Goal: Transaction & Acquisition: Purchase product/service

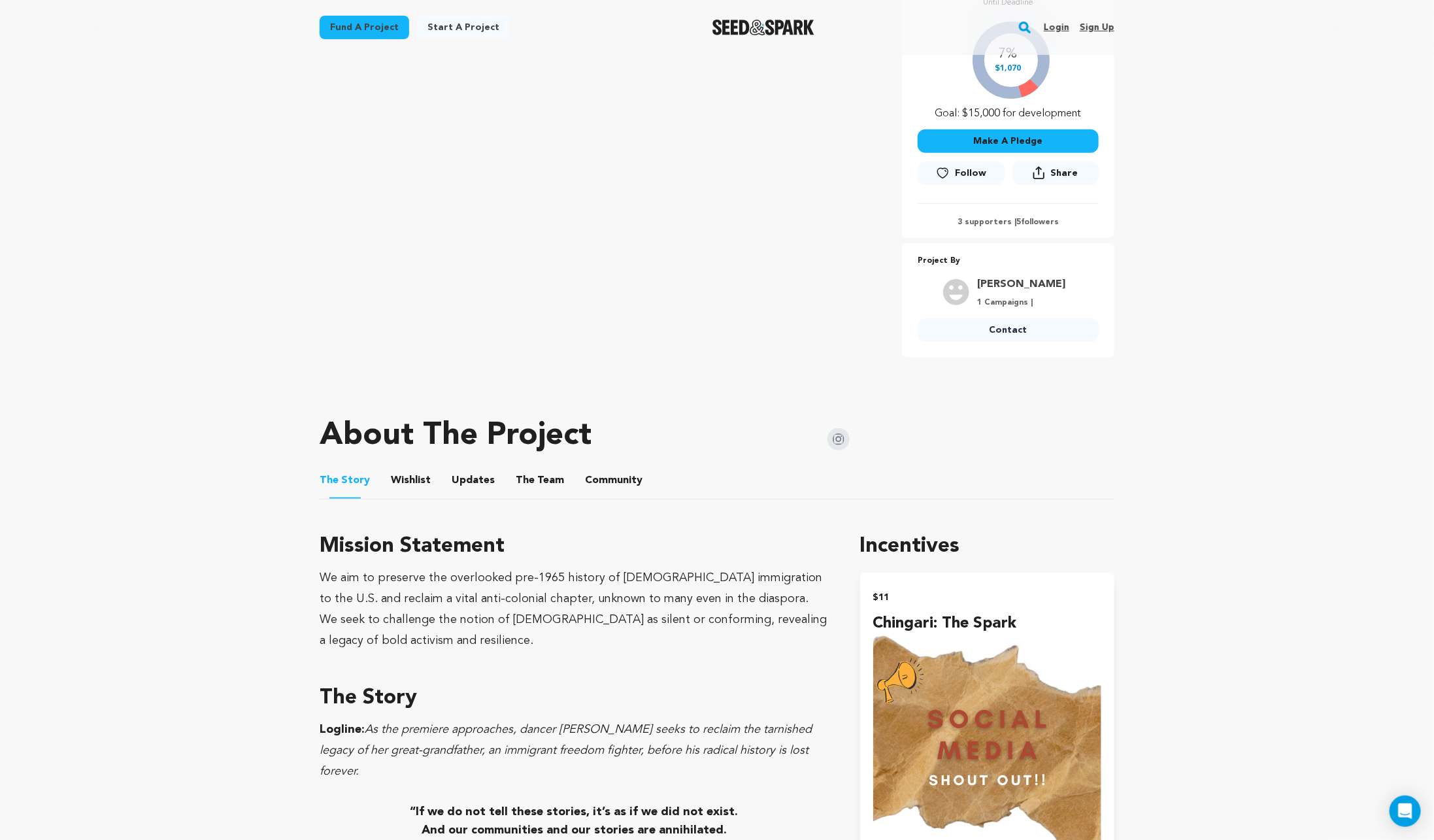
scroll to position [304, 0]
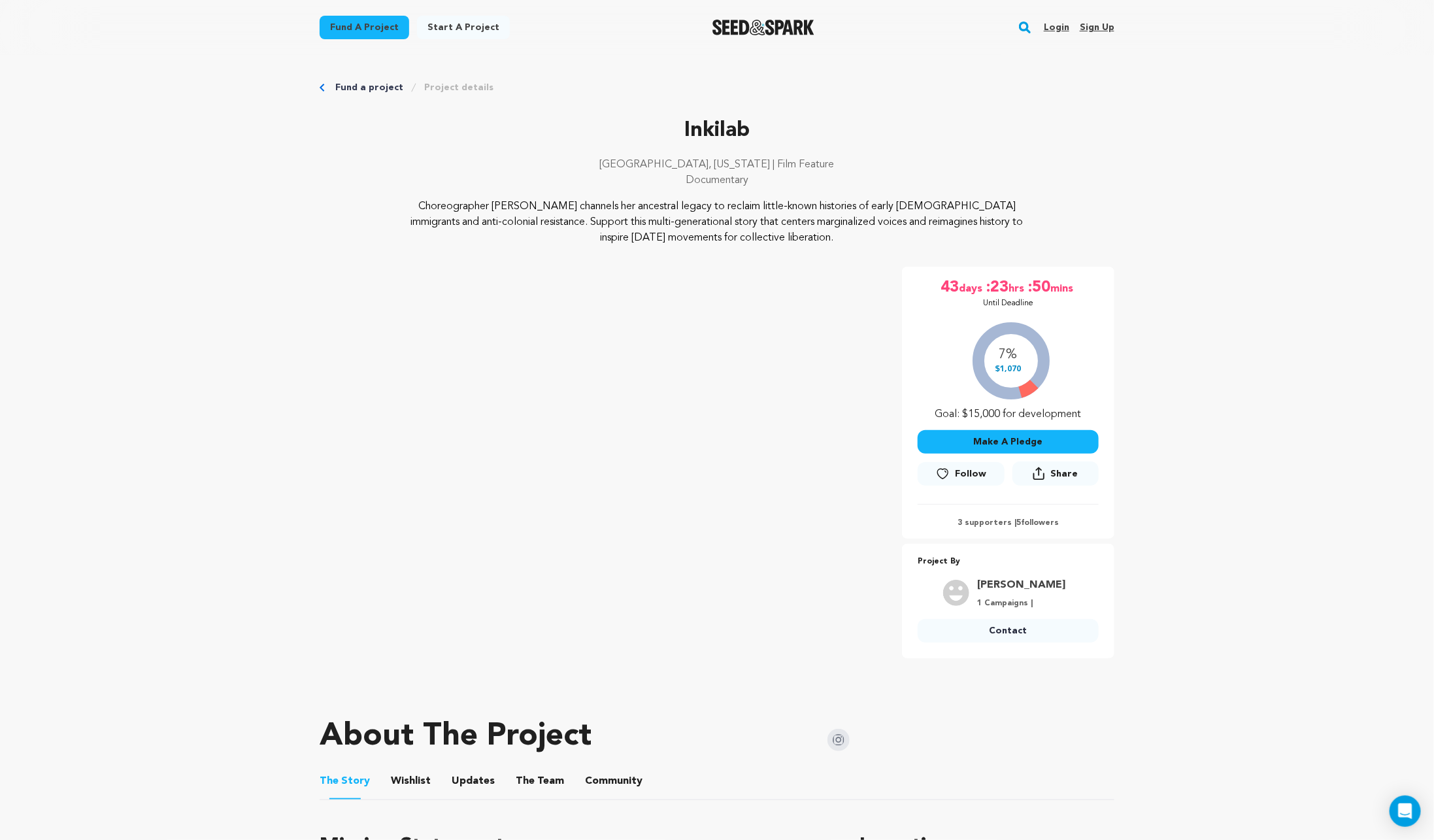
click at [739, 24] on img "Seed&Spark Homepage" at bounding box center [764, 28] width 102 height 16
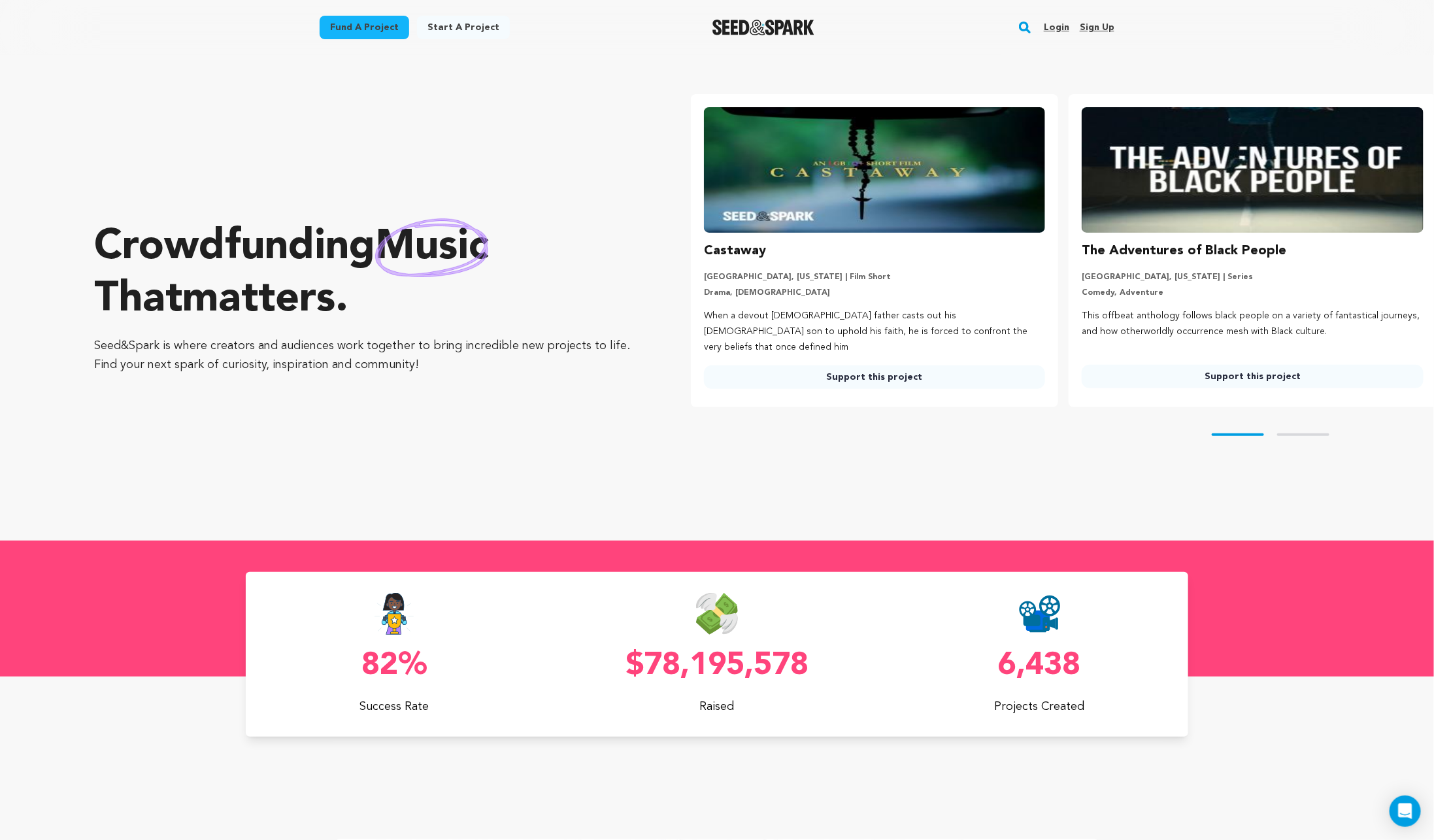
click at [762, 16] on div at bounding box center [764, 28] width 181 height 34
click at [762, 23] on img "Seed&Spark Homepage" at bounding box center [764, 28] width 102 height 16
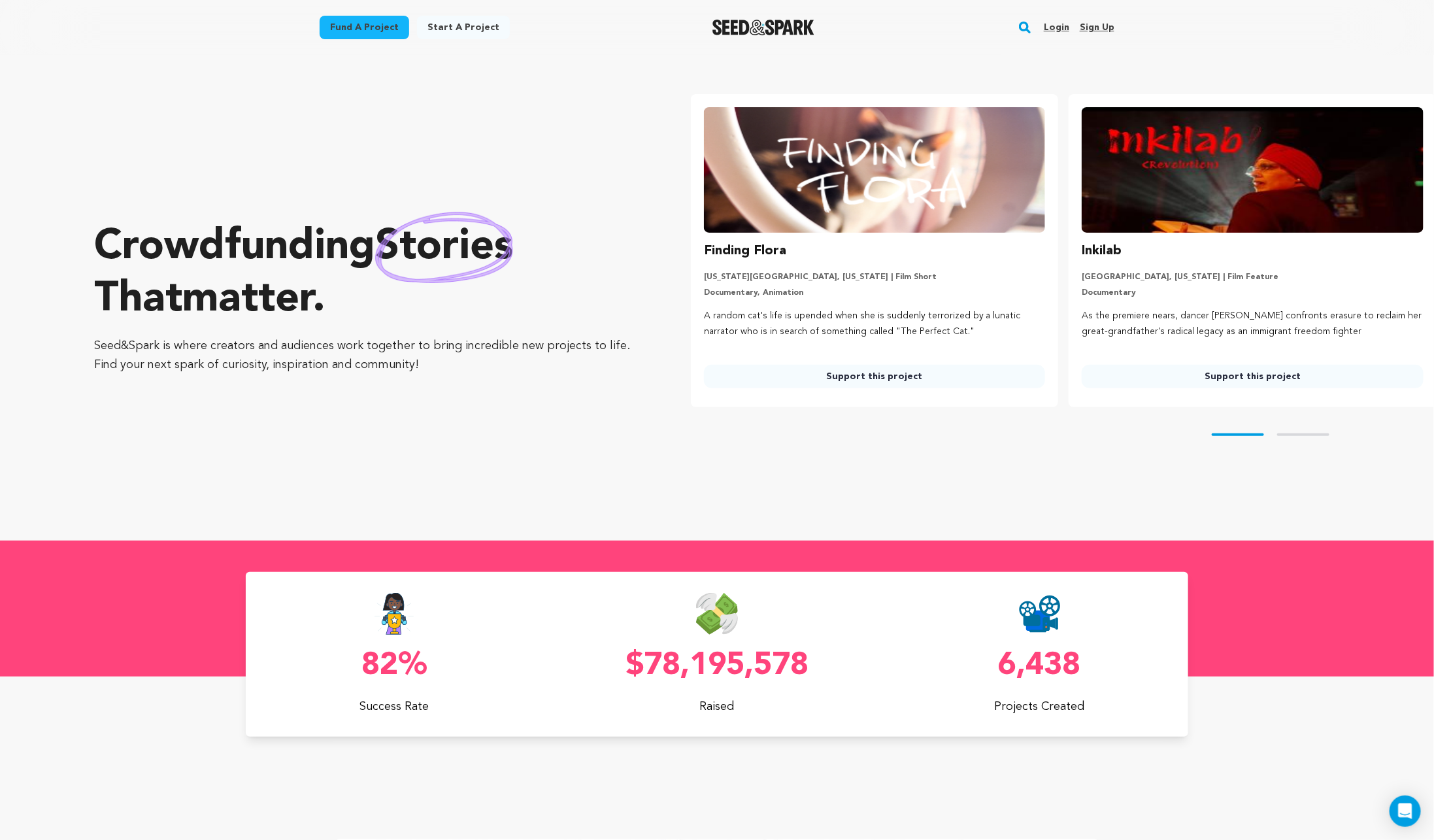
click at [1183, 194] on img at bounding box center [1253, 170] width 342 height 125
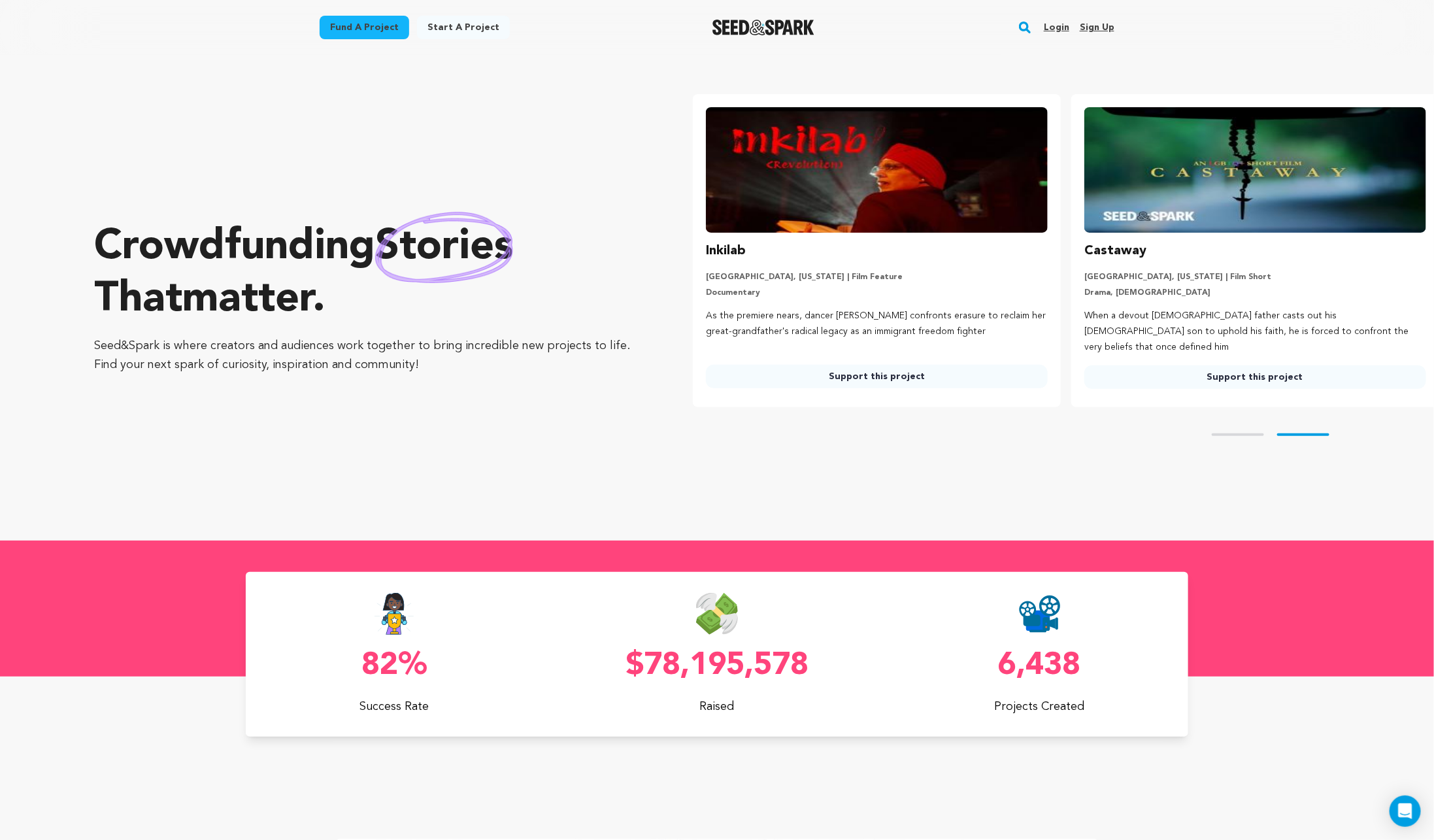
scroll to position [0, 388]
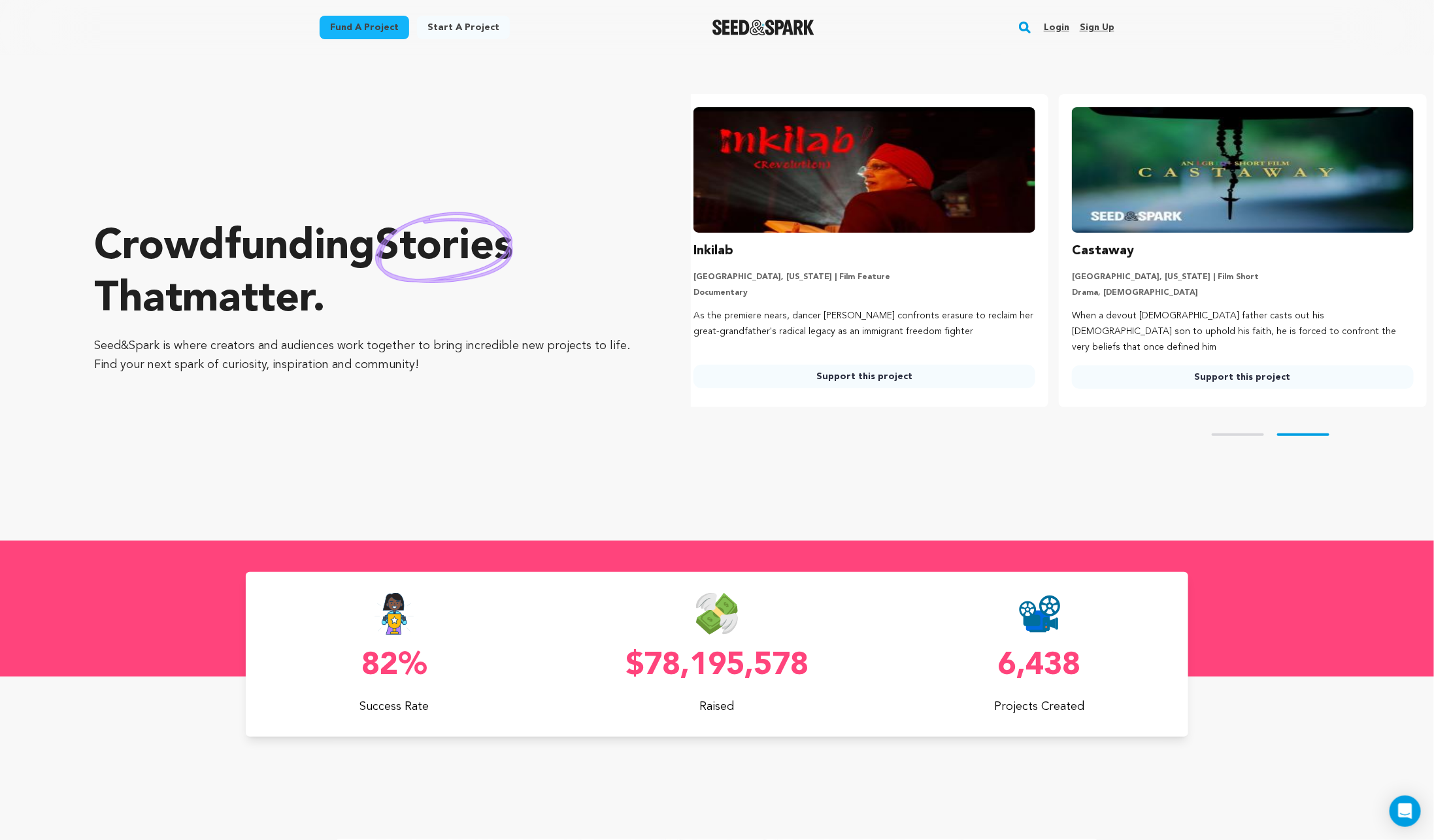
click at [830, 372] on link "Support this project" at bounding box center [864, 377] width 342 height 24
